Goal: Use online tool/utility

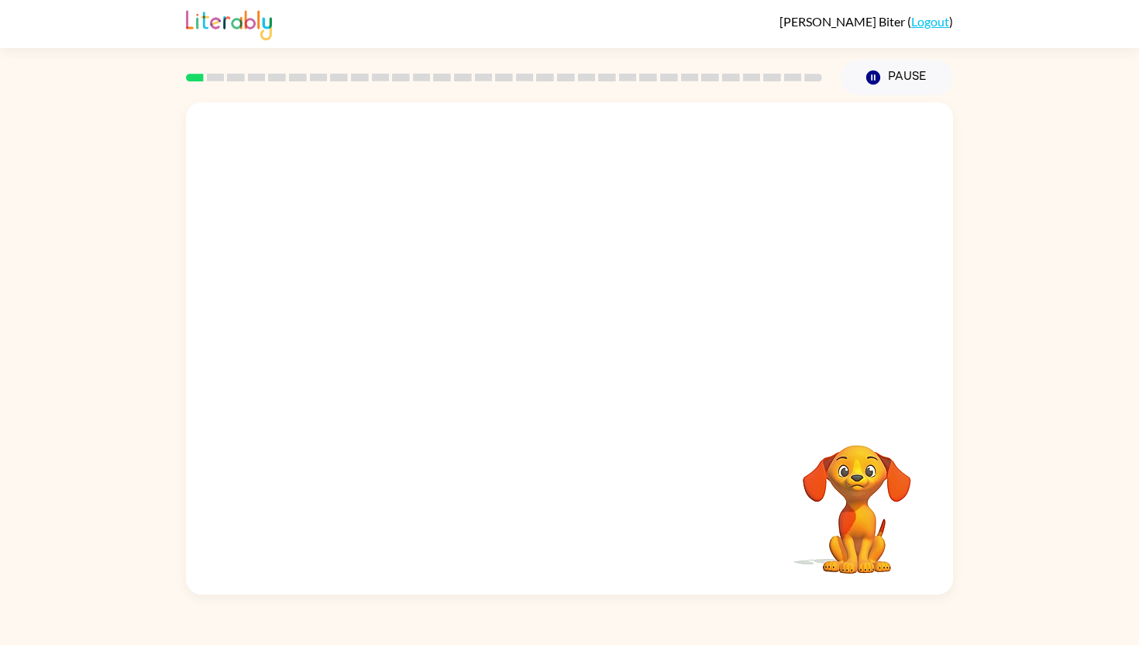
click at [231, 189] on div at bounding box center [569, 257] width 767 height 310
drag, startPoint x: 303, startPoint y: 247, endPoint x: 231, endPoint y: 177, distance: 100.3
click at [231, 178] on div at bounding box center [569, 257] width 767 height 310
click at [231, 177] on div at bounding box center [569, 257] width 767 height 310
click at [521, 273] on video "Your browser must support playing .mp4 files to use Literably. Please try using…" at bounding box center [569, 257] width 767 height 310
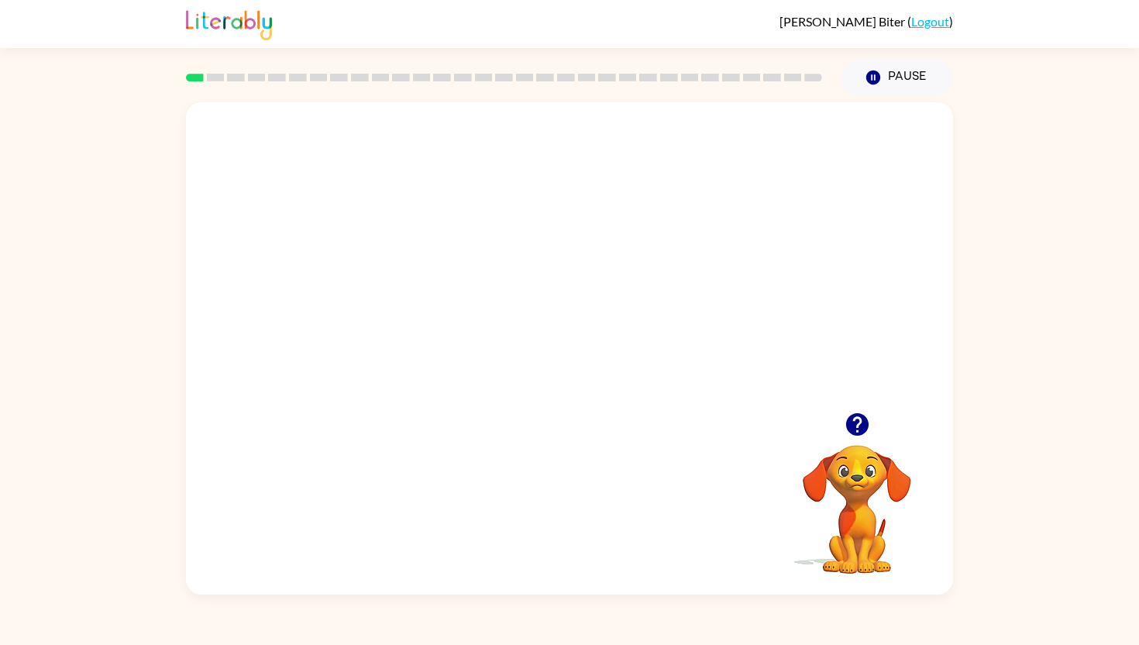
click at [672, 270] on video "Your browser must support playing .mp4 files to use Literably. Please try using…" at bounding box center [569, 257] width 767 height 310
click at [583, 349] on button "button" at bounding box center [569, 356] width 99 height 57
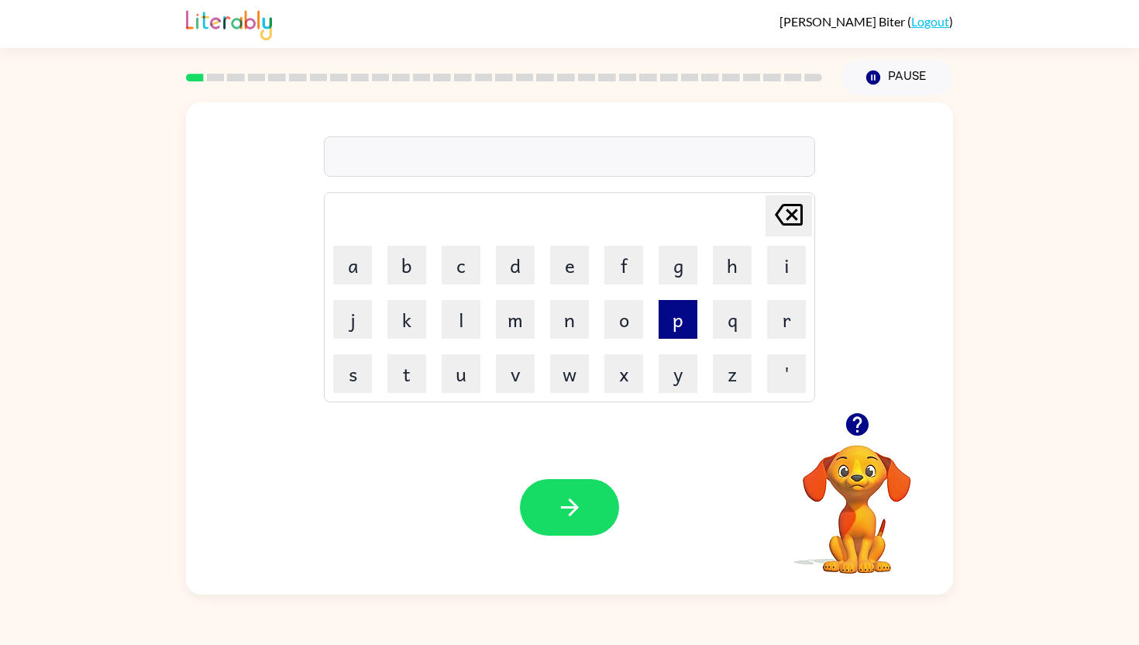
click at [691, 321] on button "p" at bounding box center [677, 319] width 39 height 39
click at [558, 260] on button "e" at bounding box center [569, 265] width 39 height 39
type button "e"
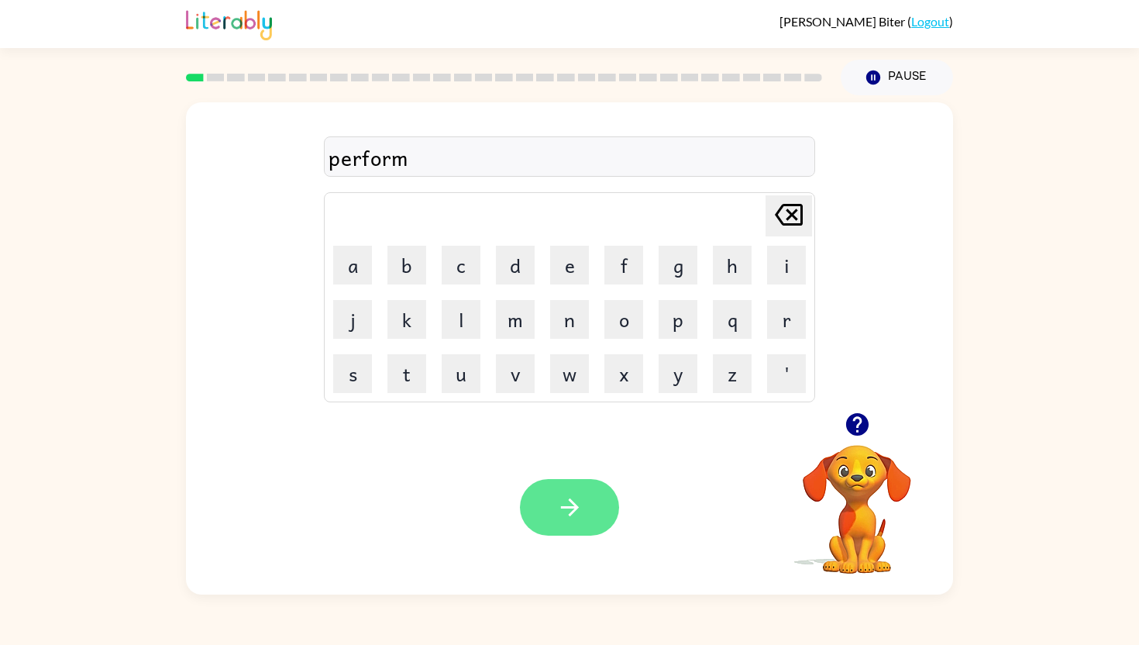
click at [573, 491] on button "button" at bounding box center [569, 507] width 99 height 57
click at [573, 513] on icon "button" at bounding box center [569, 506] width 27 height 27
click at [588, 516] on button "button" at bounding box center [569, 507] width 99 height 57
click at [566, 502] on icon "button" at bounding box center [569, 506] width 27 height 27
click at [573, 483] on button "button" at bounding box center [569, 507] width 99 height 57
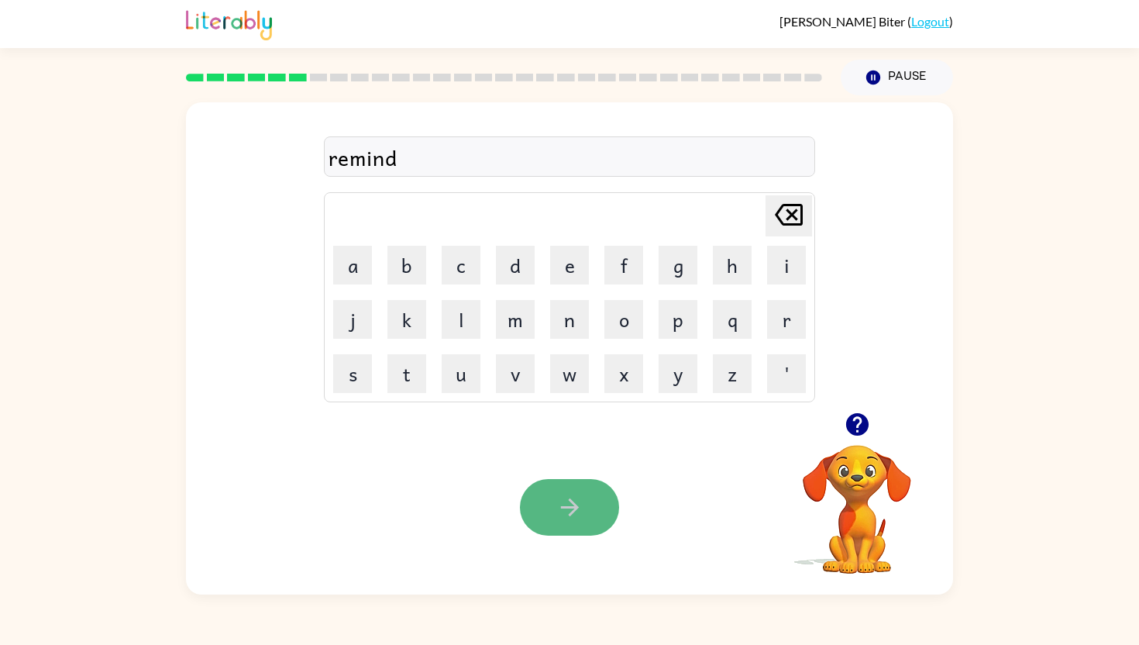
click at [568, 497] on icon "button" at bounding box center [569, 506] width 27 height 27
click at [604, 490] on button "button" at bounding box center [569, 507] width 99 height 57
click at [586, 509] on button "button" at bounding box center [569, 507] width 99 height 57
click at [593, 520] on button "button" at bounding box center [569, 507] width 99 height 57
click at [590, 497] on button "button" at bounding box center [569, 507] width 99 height 57
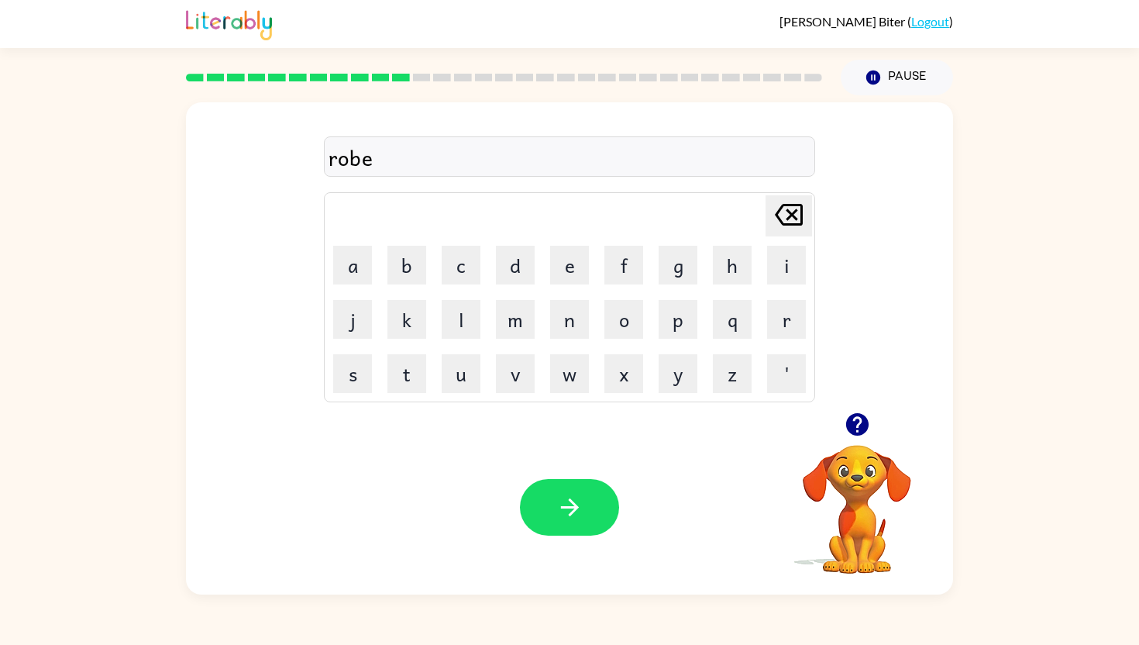
click at [862, 421] on icon "button" at bounding box center [856, 424] width 22 height 22
click at [555, 517] on button "button" at bounding box center [569, 507] width 99 height 57
click at [574, 519] on icon "button" at bounding box center [569, 506] width 27 height 27
click at [579, 511] on icon "button" at bounding box center [569, 506] width 27 height 27
click at [585, 507] on button "button" at bounding box center [569, 507] width 99 height 57
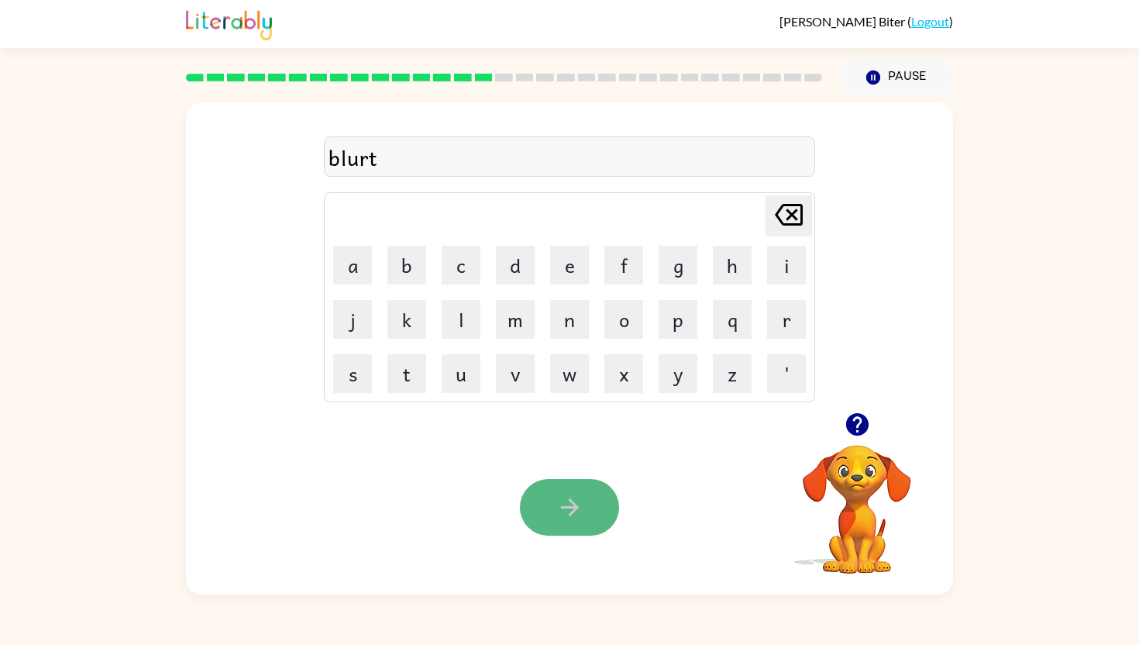
click at [581, 513] on icon "button" at bounding box center [569, 506] width 27 height 27
click at [565, 521] on button "button" at bounding box center [569, 507] width 99 height 57
click at [579, 507] on icon "button" at bounding box center [569, 506] width 27 height 27
click at [579, 517] on icon "button" at bounding box center [569, 506] width 27 height 27
click at [589, 510] on button "button" at bounding box center [569, 507] width 99 height 57
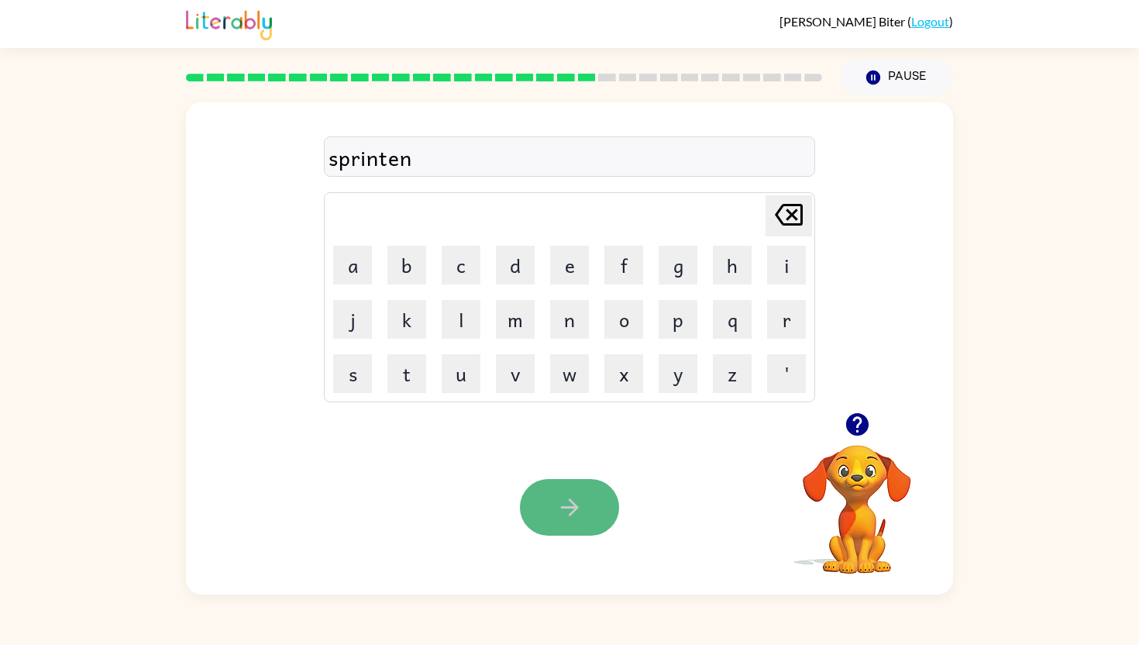
click at [595, 518] on button "button" at bounding box center [569, 507] width 99 height 57
click at [591, 508] on button "button" at bounding box center [569, 507] width 99 height 57
click at [573, 512] on icon "button" at bounding box center [569, 507] width 18 height 18
click at [586, 503] on button "button" at bounding box center [569, 507] width 99 height 57
click at [578, 506] on icon "button" at bounding box center [569, 506] width 27 height 27
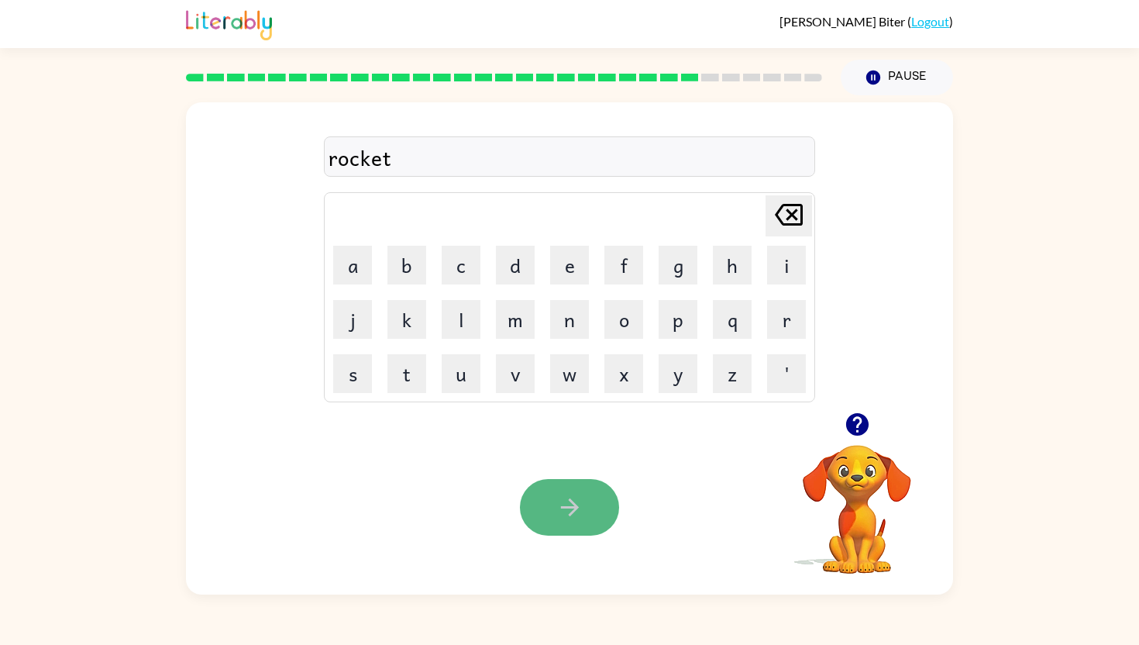
click at [583, 497] on button "button" at bounding box center [569, 507] width 99 height 57
click at [576, 499] on icon "button" at bounding box center [569, 506] width 27 height 27
click at [576, 507] on div at bounding box center [569, 507] width 99 height 57
click at [589, 498] on button "button" at bounding box center [569, 507] width 99 height 57
click at [587, 510] on button "button" at bounding box center [569, 507] width 99 height 57
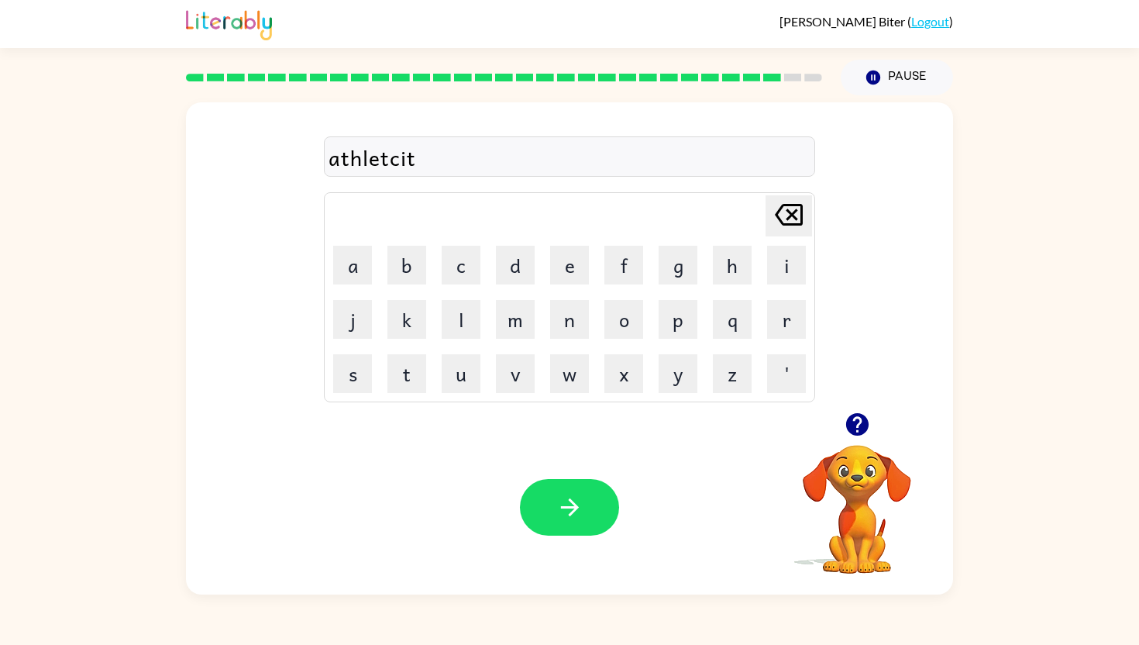
click at [589, 538] on div "Your browser must support playing .mp4 files to use Literably. Please try using…" at bounding box center [569, 507] width 767 height 174
click at [589, 528] on button "button" at bounding box center [569, 507] width 99 height 57
click at [573, 522] on button "button" at bounding box center [569, 507] width 99 height 57
